Goal: Transaction & Acquisition: Subscribe to service/newsletter

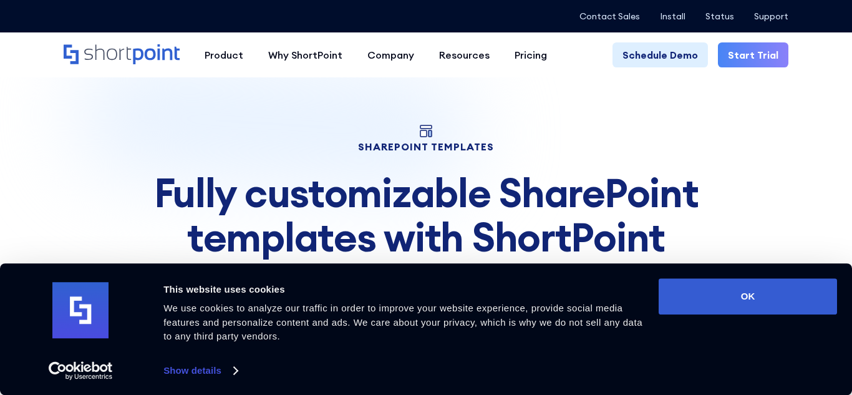
click at [725, 91] on img at bounding box center [426, 216] width 852 height 382
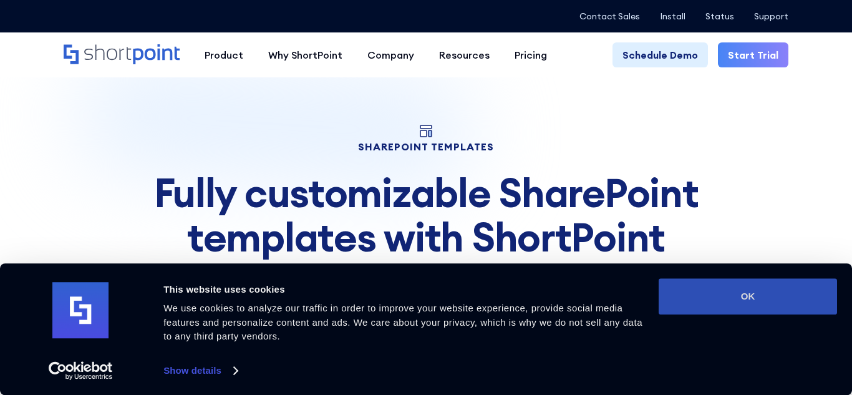
click at [703, 293] on button "OK" at bounding box center [748, 296] width 178 height 36
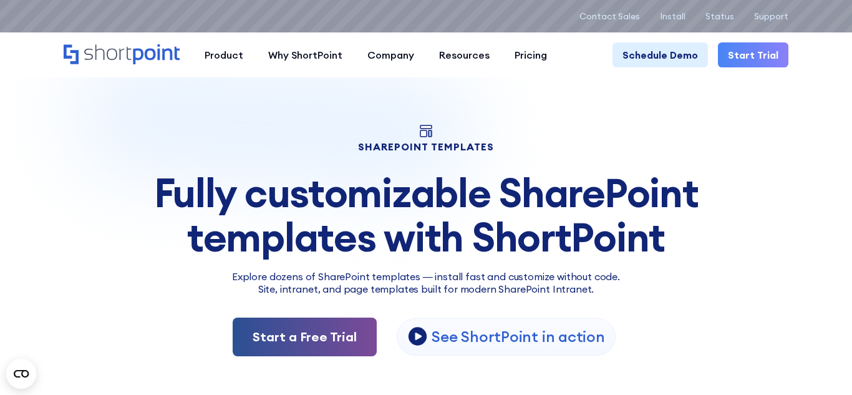
click at [341, 347] on link "Start a Free Trial" at bounding box center [305, 336] width 144 height 39
